Goal: Information Seeking & Learning: Find specific fact

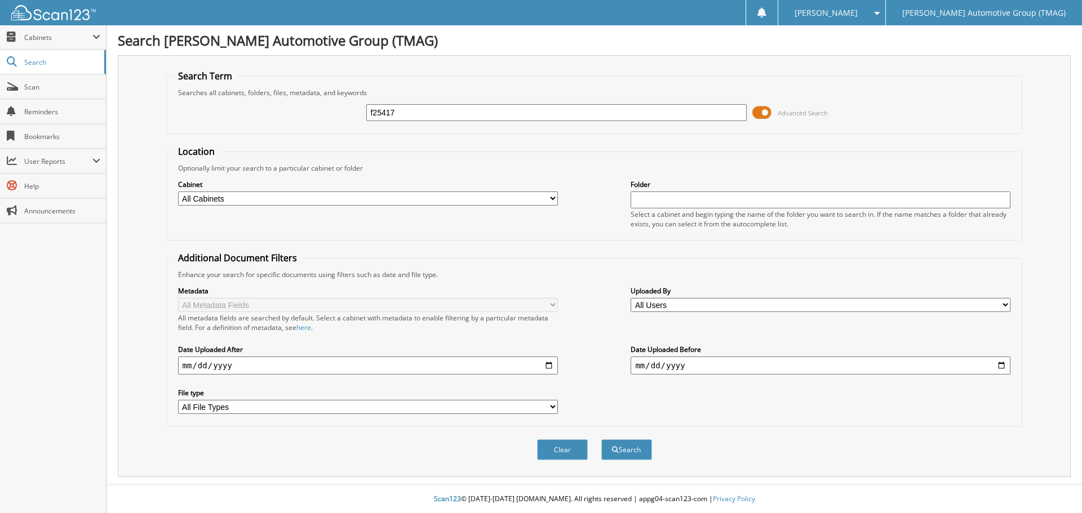
type input "f25417"
click at [601, 439] on button "Search" at bounding box center [626, 449] width 51 height 21
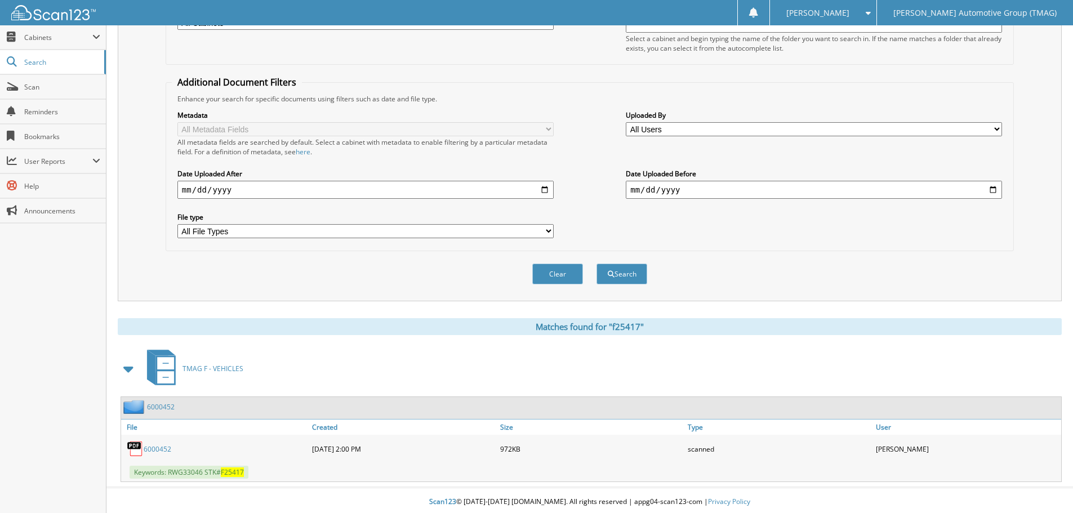
scroll to position [179, 0]
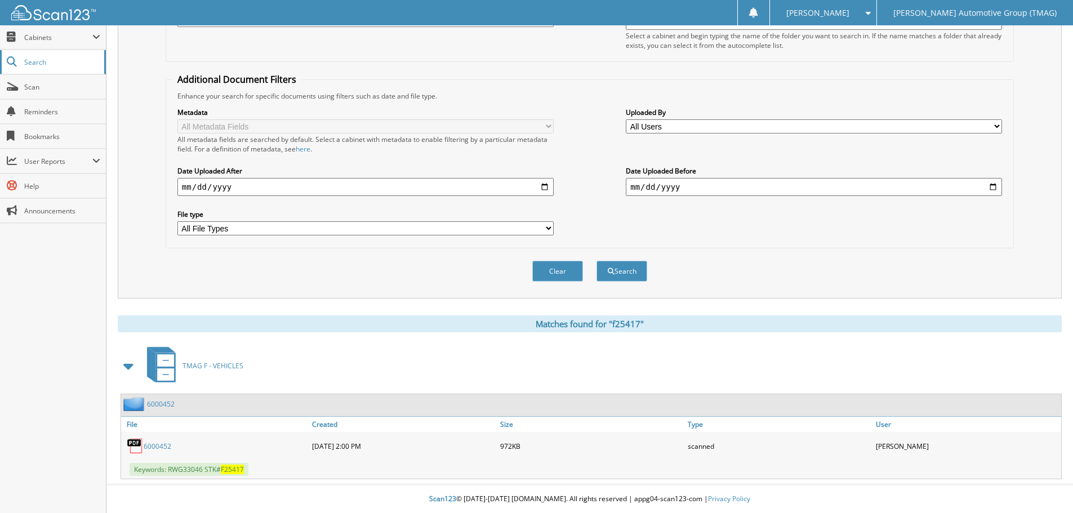
click at [42, 58] on span "Search" at bounding box center [61, 62] width 74 height 10
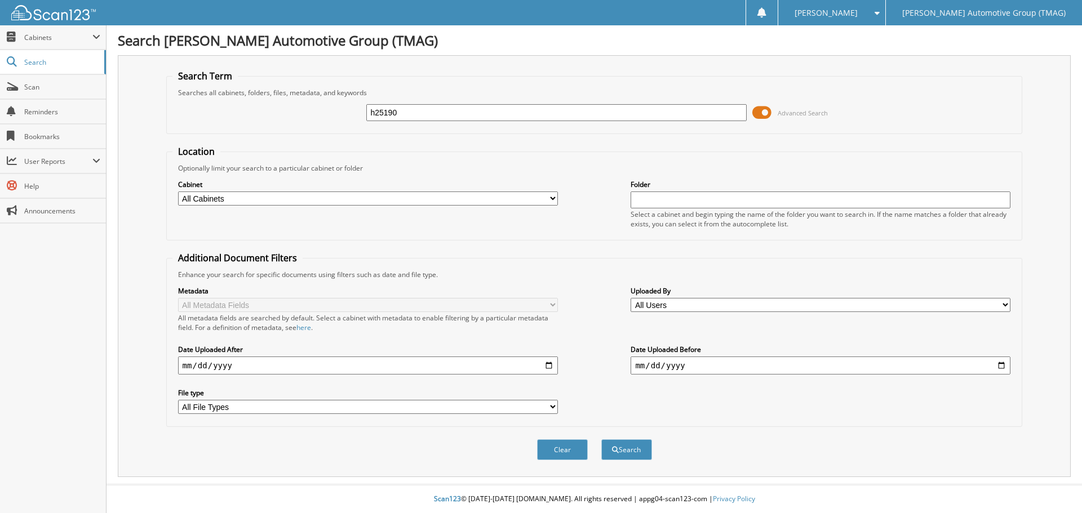
type input "h25190"
click at [601, 439] on button "Search" at bounding box center [626, 449] width 51 height 21
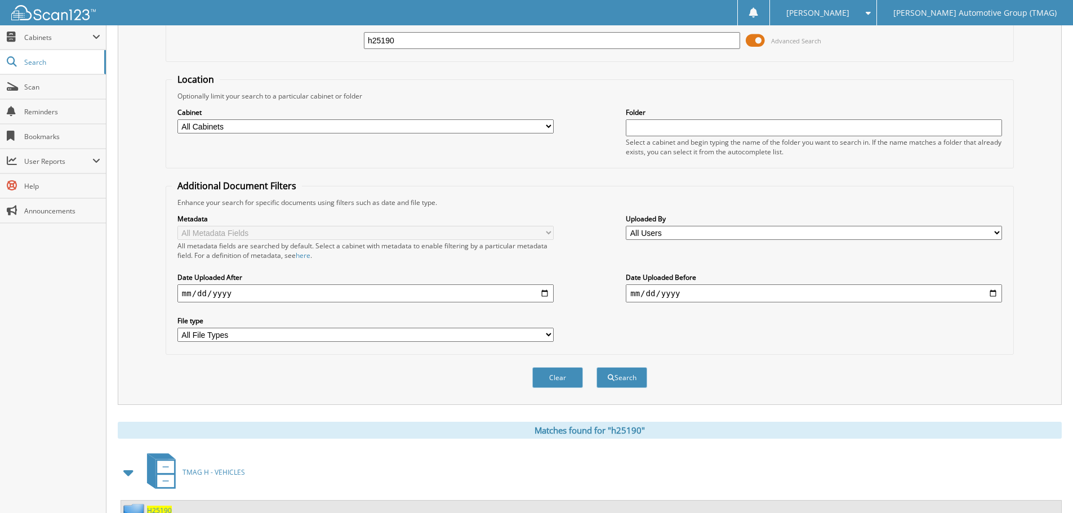
scroll to position [282, 0]
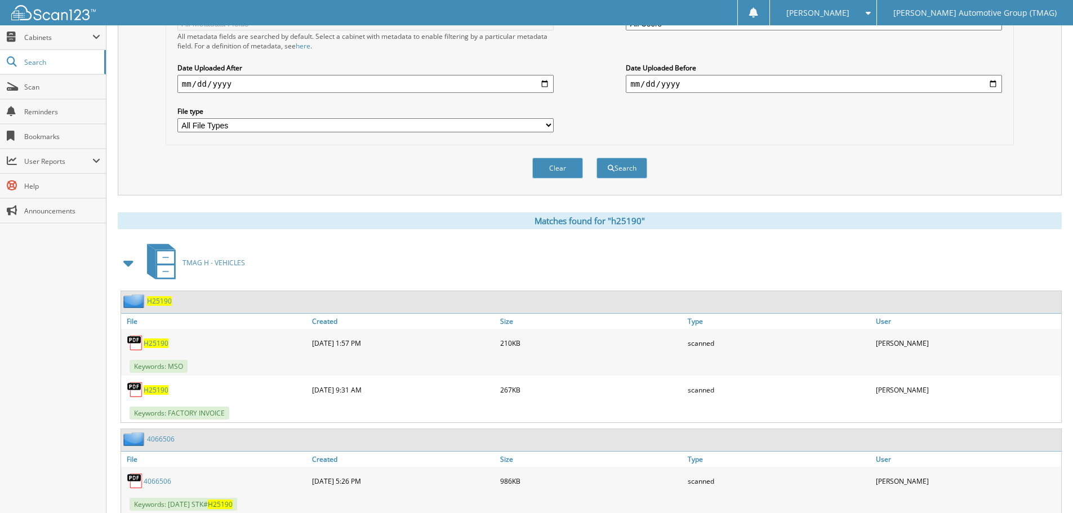
click at [138, 394] on img at bounding box center [135, 389] width 17 height 17
click at [158, 393] on span "H25190" at bounding box center [156, 390] width 25 height 10
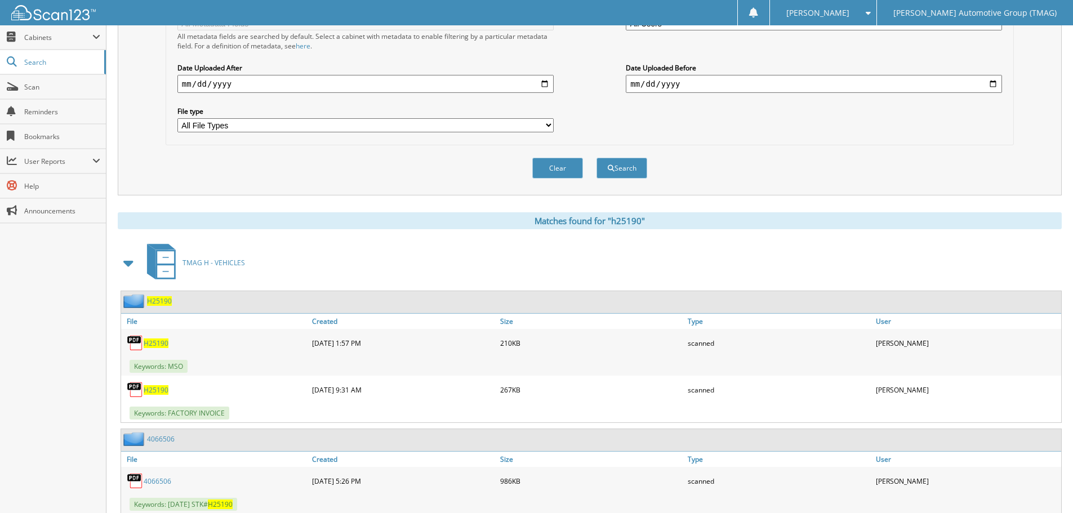
click at [158, 393] on span "H25190" at bounding box center [156, 390] width 25 height 10
click at [152, 388] on span "H25190" at bounding box center [156, 390] width 25 height 10
